Goal: Task Accomplishment & Management: Manage account settings

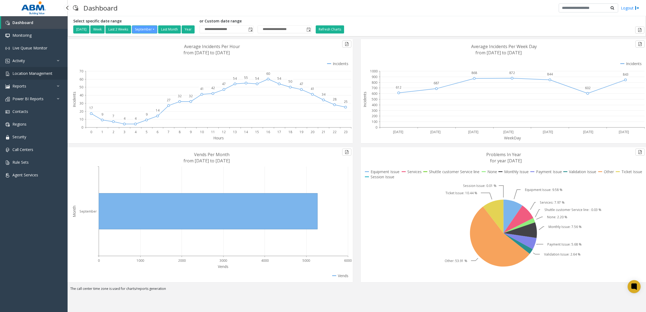
click at [29, 77] on link "Location Management" at bounding box center [34, 73] width 68 height 13
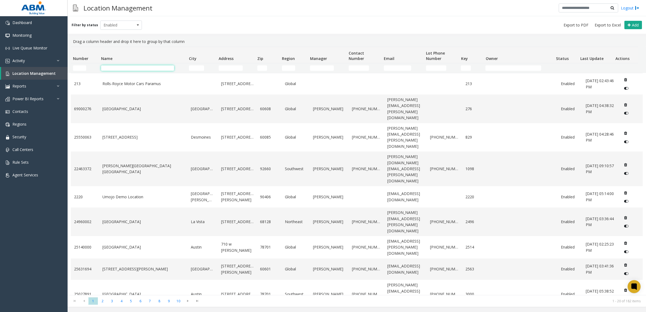
click at [122, 69] on input "Name Filter" at bounding box center [137, 67] width 73 height 5
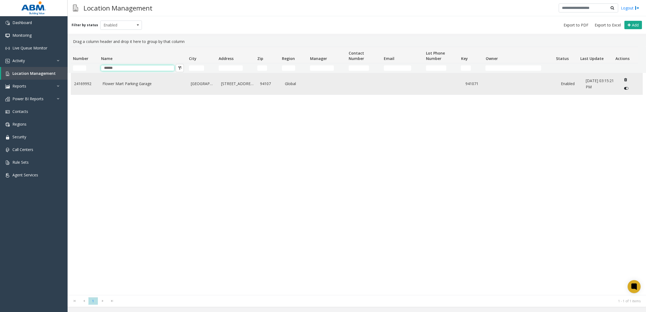
type input "******"
click at [163, 88] on td "Flower Mart Parking Garage" at bounding box center [143, 83] width 89 height 21
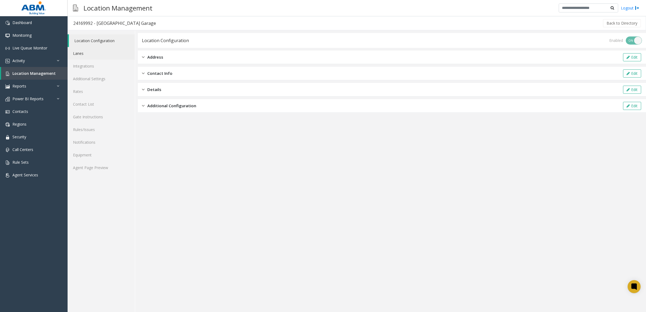
click at [102, 57] on link "Lanes" at bounding box center [101, 53] width 67 height 13
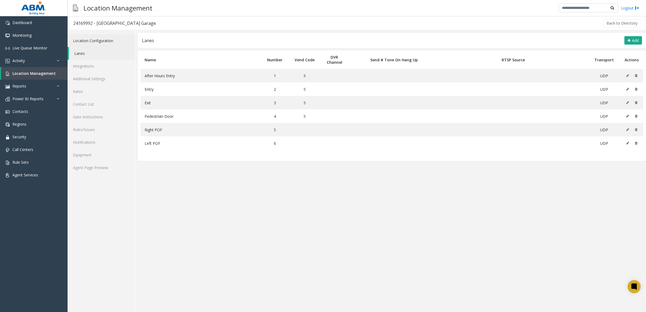
click at [100, 45] on link "Location Configuration" at bounding box center [101, 40] width 67 height 13
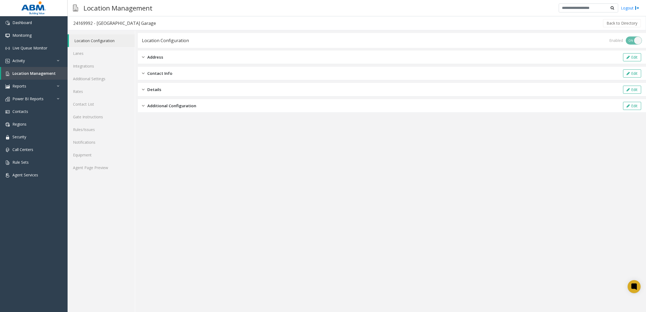
click at [198, 62] on div "Address Edit" at bounding box center [392, 58] width 508 height 14
